Goal: Task Accomplishment & Management: Complete application form

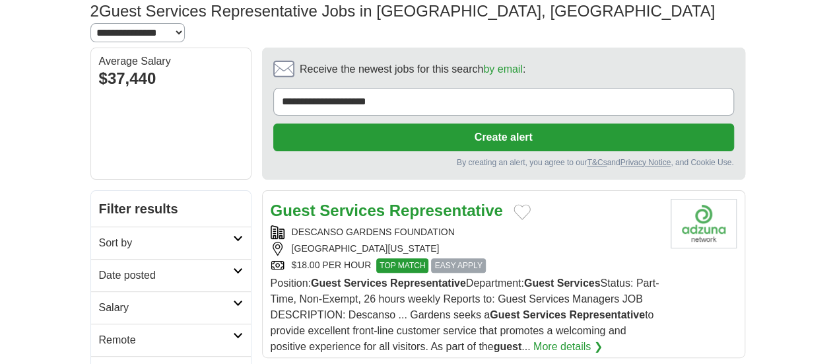
scroll to position [114, 0]
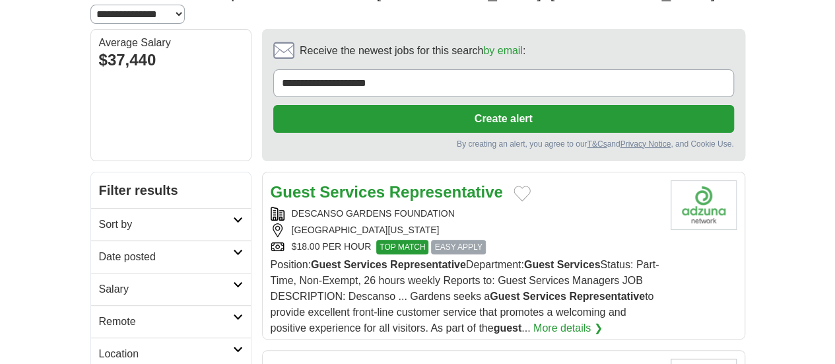
click at [553, 320] on link "More details ❯" at bounding box center [568, 328] width 69 height 16
click at [514, 186] on button "Add to favorite jobs" at bounding box center [522, 194] width 17 height 16
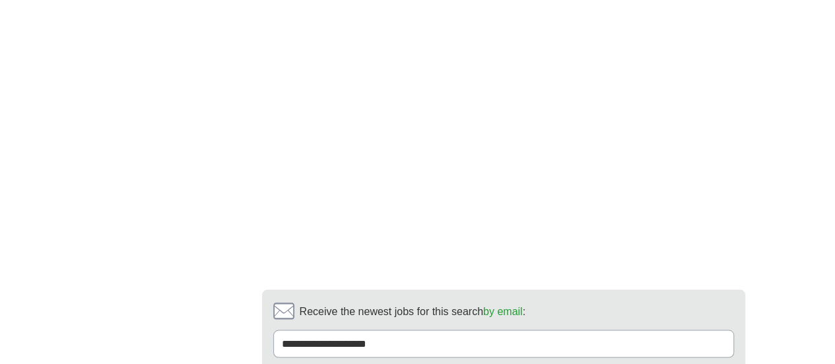
scroll to position [1246, 0]
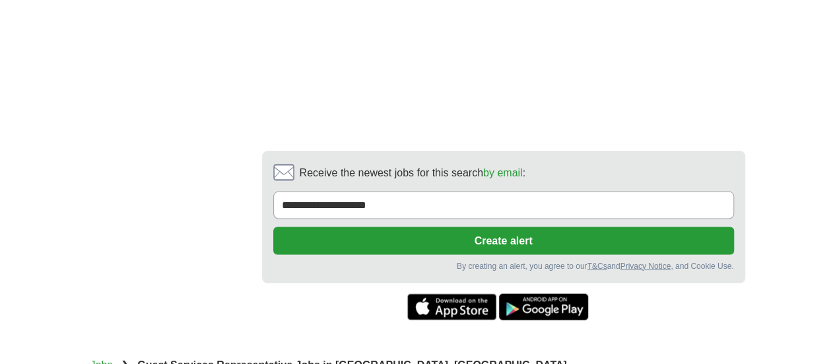
click at [734, 227] on button "Create alert" at bounding box center [503, 241] width 461 height 28
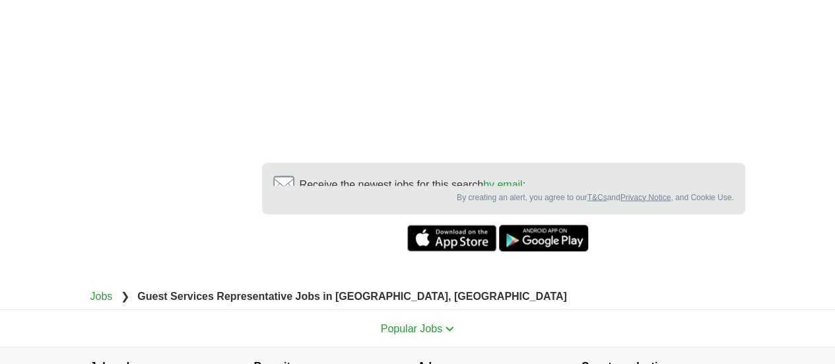
scroll to position [1218, 0]
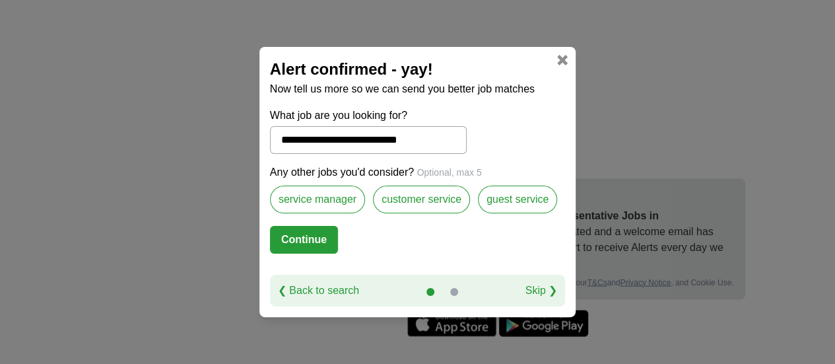
click at [340, 205] on label "service manager" at bounding box center [317, 200] width 95 height 28
click at [423, 201] on label "customer service" at bounding box center [421, 200] width 97 height 28
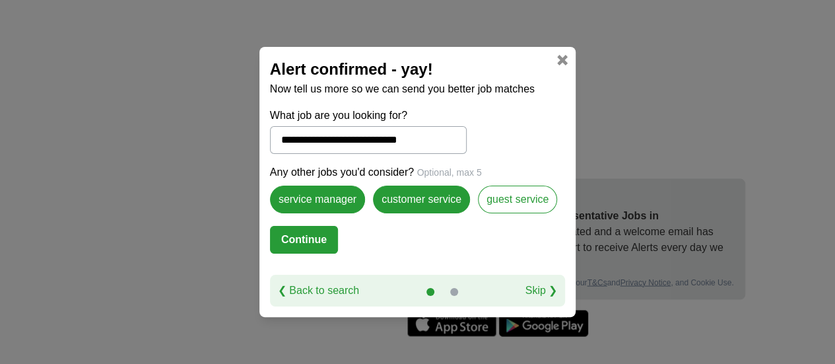
click at [515, 205] on label "guest service" at bounding box center [517, 200] width 79 height 28
click at [309, 239] on button "Continue" at bounding box center [304, 240] width 68 height 28
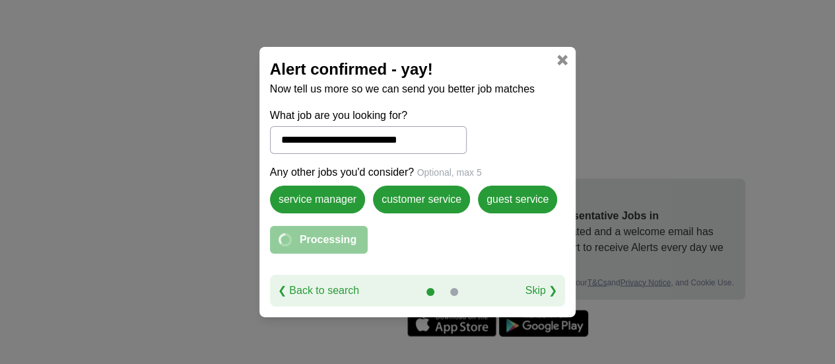
select select "**"
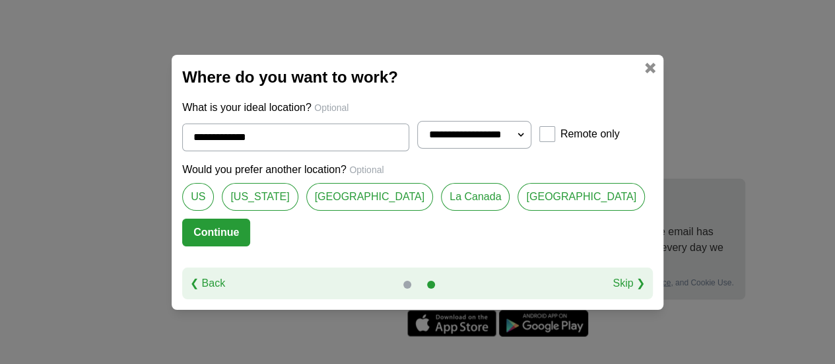
click at [383, 199] on link "[GEOGRAPHIC_DATA]" at bounding box center [369, 197] width 127 height 28
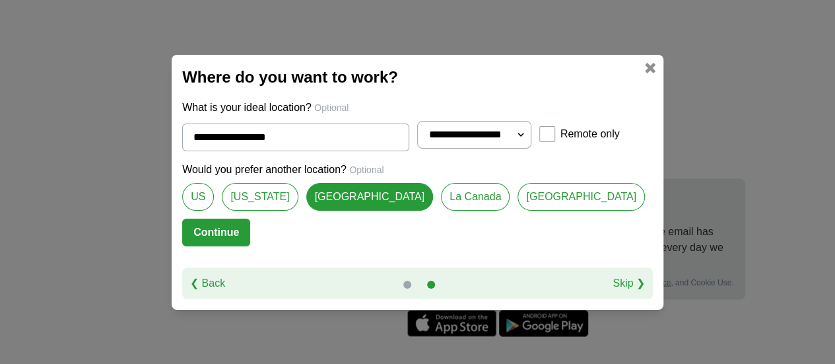
click at [479, 200] on link "La Canada" at bounding box center [475, 197] width 69 height 28
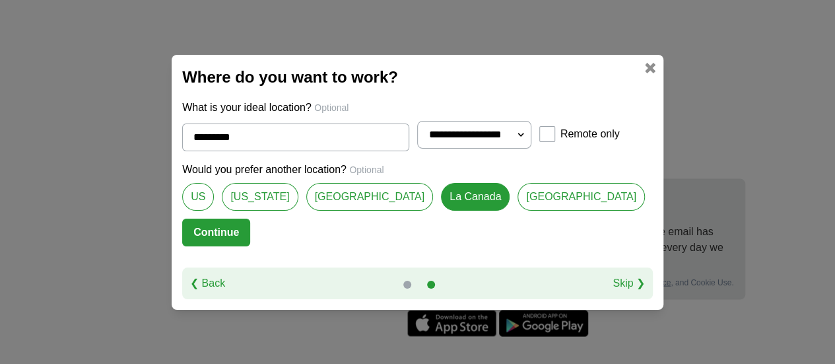
click at [383, 199] on link "[GEOGRAPHIC_DATA]" at bounding box center [369, 197] width 127 height 28
type input "**********"
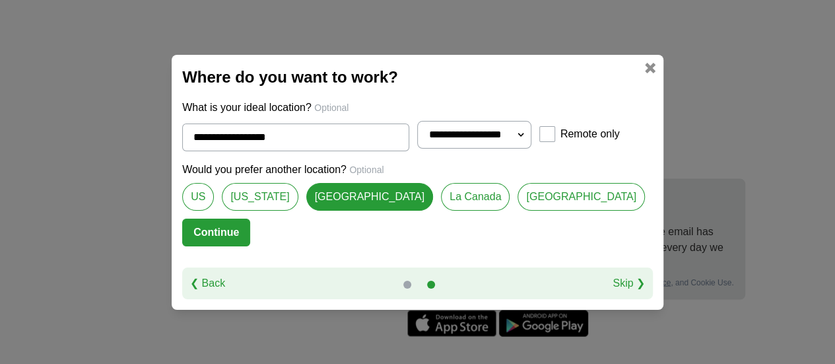
click at [250, 233] on button "Continue" at bounding box center [216, 233] width 68 height 28
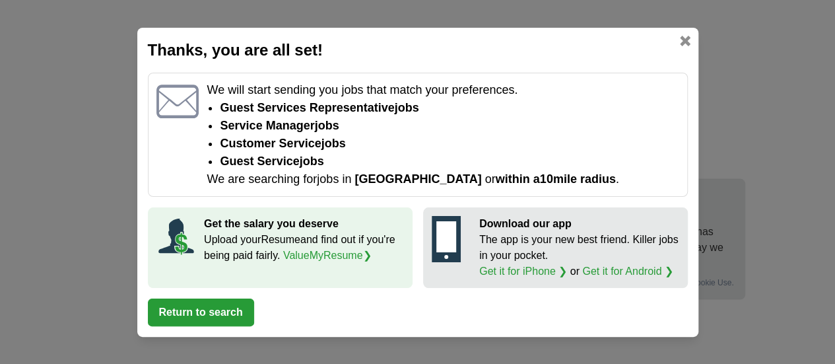
click at [215, 317] on button "Return to search" at bounding box center [201, 313] width 106 height 28
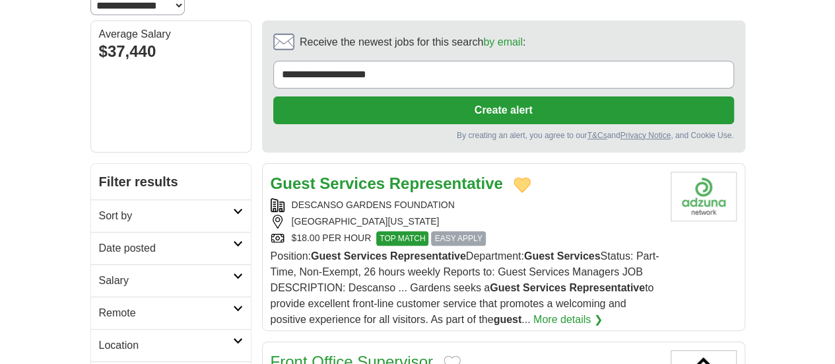
scroll to position [170, 0]
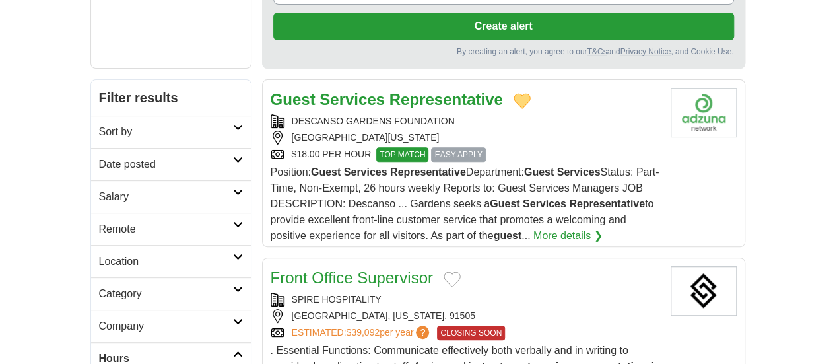
scroll to position [252, 0]
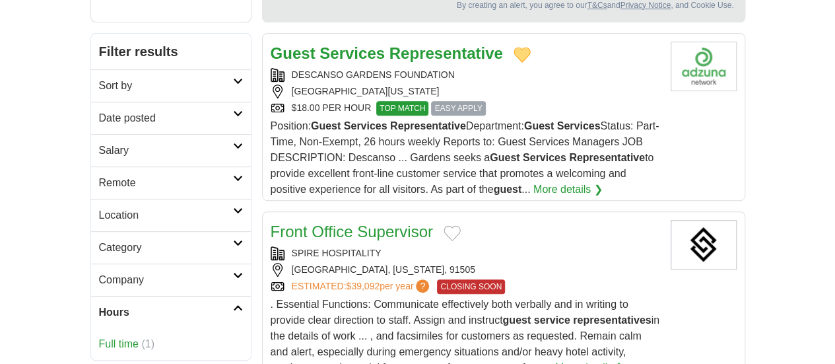
click at [99, 338] on link "Full time" at bounding box center [119, 343] width 40 height 11
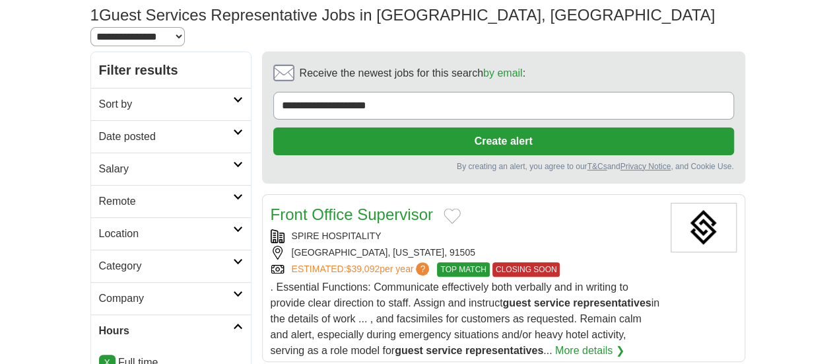
scroll to position [94, 0]
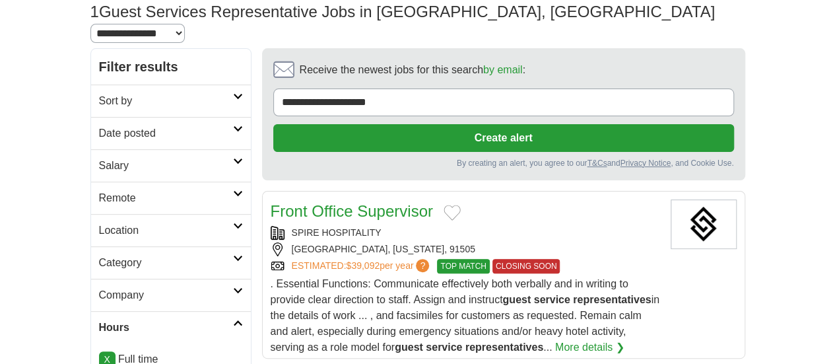
click at [555, 339] on link "More details ❯" at bounding box center [589, 347] width 69 height 16
click at [556, 339] on link "More details ❯" at bounding box center [589, 347] width 69 height 16
click at [555, 339] on link "More details ❯" at bounding box center [589, 347] width 69 height 16
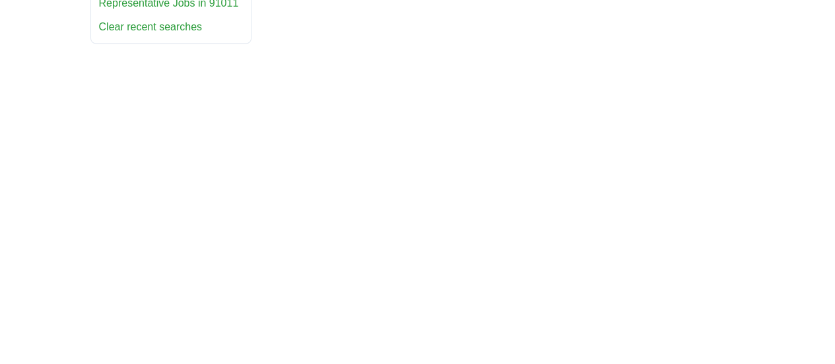
scroll to position [763, 0]
